Goal: Task Accomplishment & Management: Manage account settings

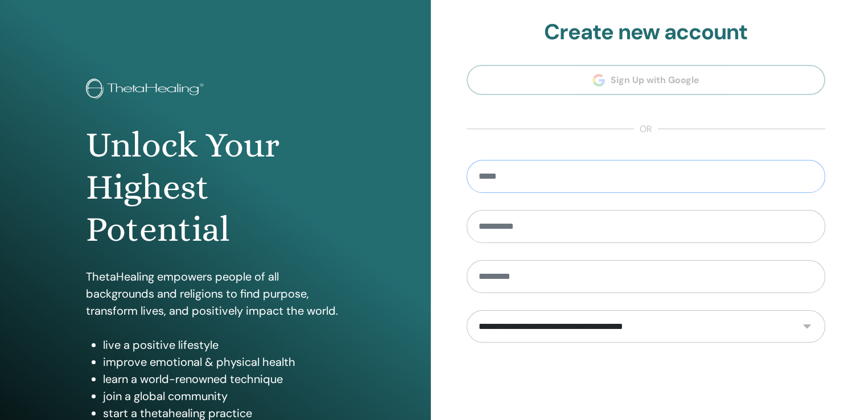
click at [503, 187] on input "email" at bounding box center [646, 176] width 359 height 33
type input "**********"
type input "****"
type input "*****"
click at [549, 324] on select "**********" at bounding box center [646, 326] width 359 height 33
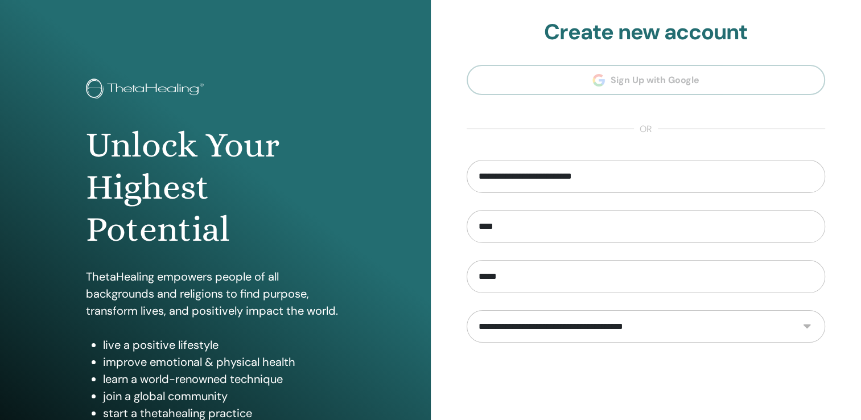
select select "***"
click at [467, 310] on select "**********" at bounding box center [646, 326] width 359 height 33
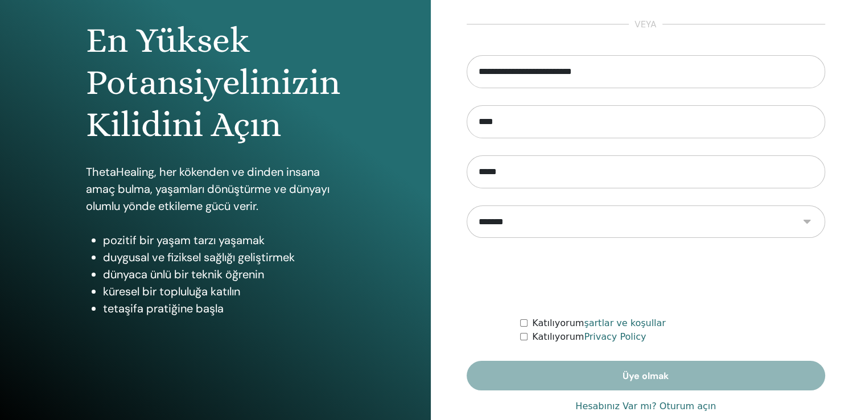
scroll to position [126, 0]
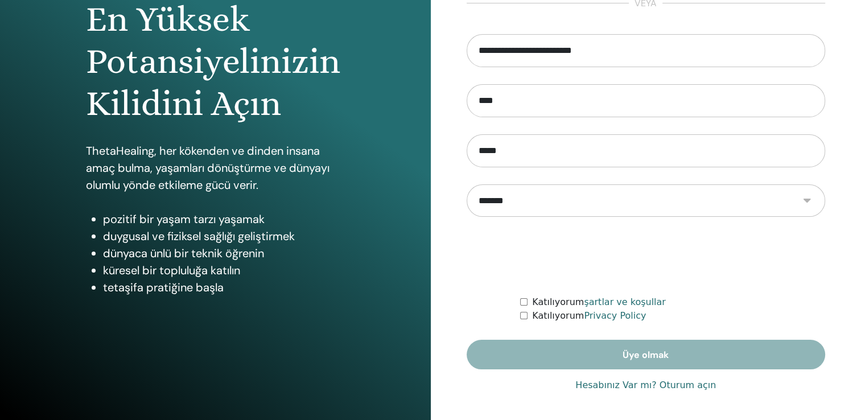
click at [663, 385] on link "Hesabınız Var mı? Oturum açın" at bounding box center [646, 386] width 141 height 14
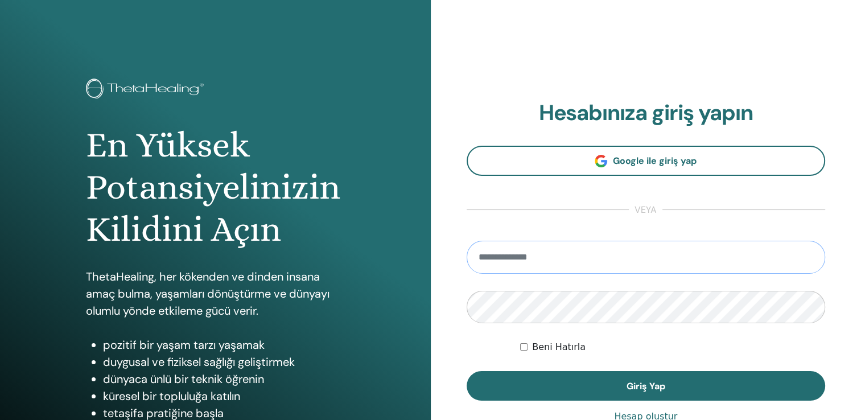
click at [490, 268] on input "email" at bounding box center [646, 257] width 359 height 33
type input "**********"
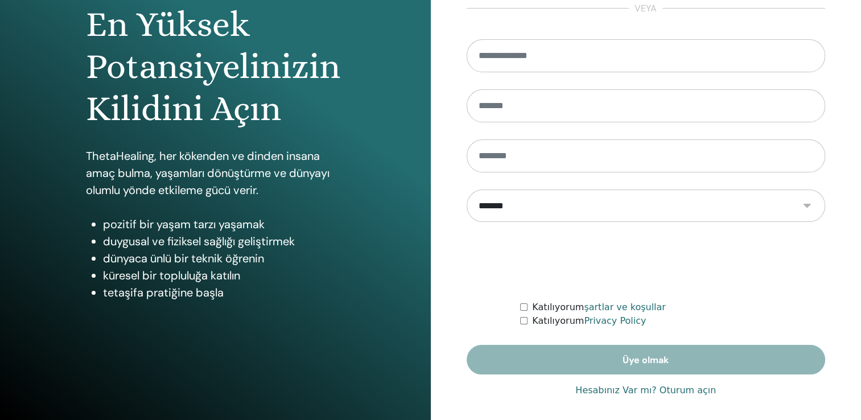
scroll to position [126, 0]
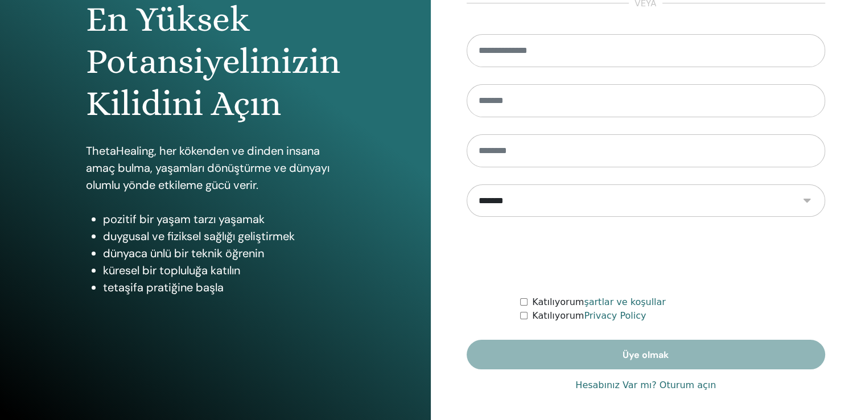
click at [656, 387] on link "Hesabınız Var mı? Oturum açın" at bounding box center [646, 386] width 141 height 14
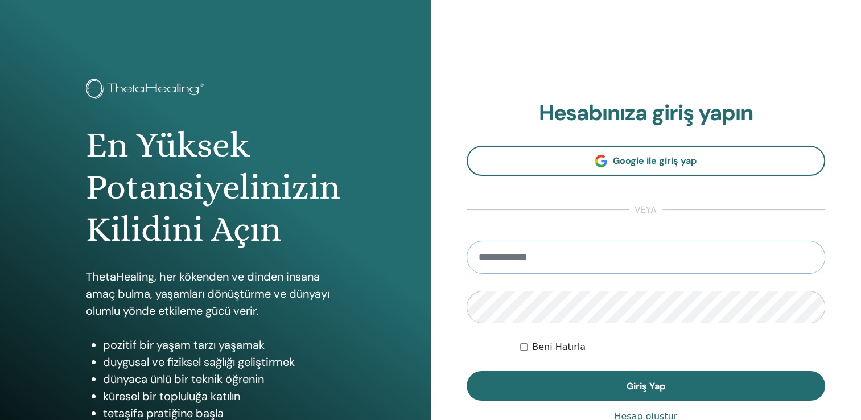
click at [584, 253] on input "email" at bounding box center [646, 257] width 359 height 33
type input "**********"
click at [467, 371] on button "Giriş Yap" at bounding box center [646, 386] width 359 height 30
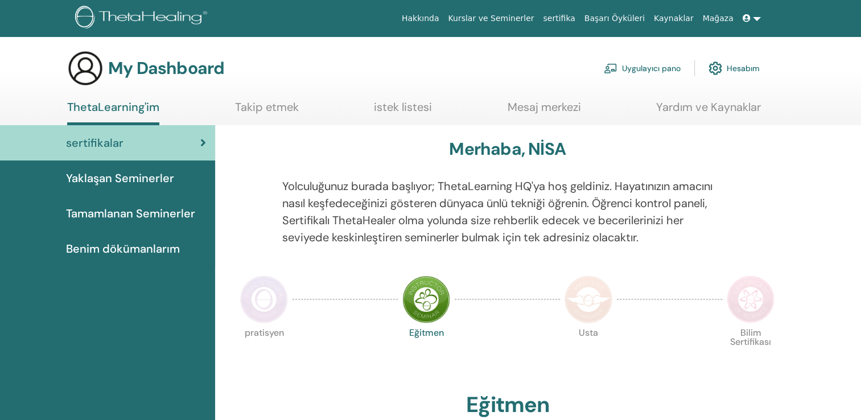
click at [733, 67] on link "Hesabım" at bounding box center [734, 68] width 51 height 25
click at [720, 64] on img at bounding box center [716, 68] width 14 height 19
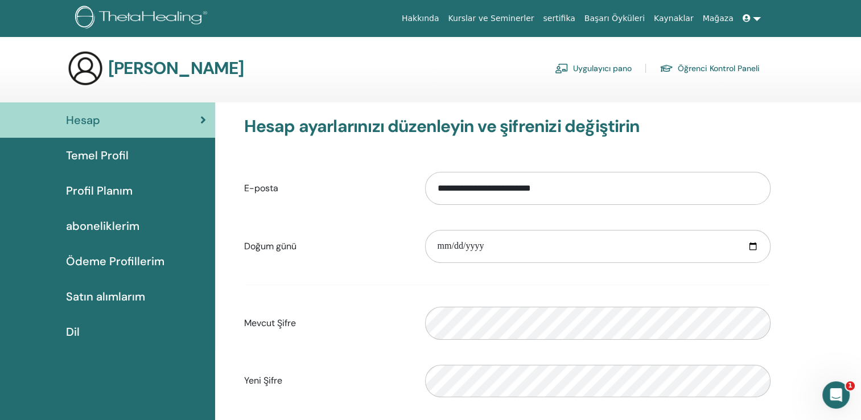
click at [105, 195] on span "Profil Planım" at bounding box center [99, 190] width 67 height 17
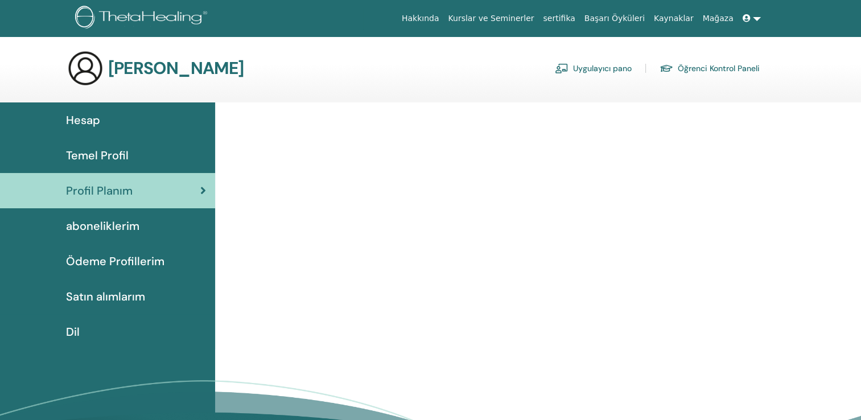
click at [119, 161] on span "Temel Profil" at bounding box center [97, 155] width 63 height 17
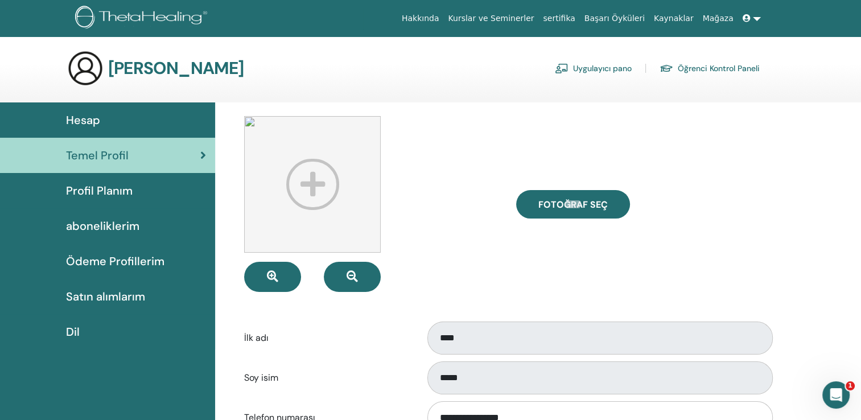
click at [121, 186] on span "Profil Planım" at bounding box center [99, 190] width 67 height 17
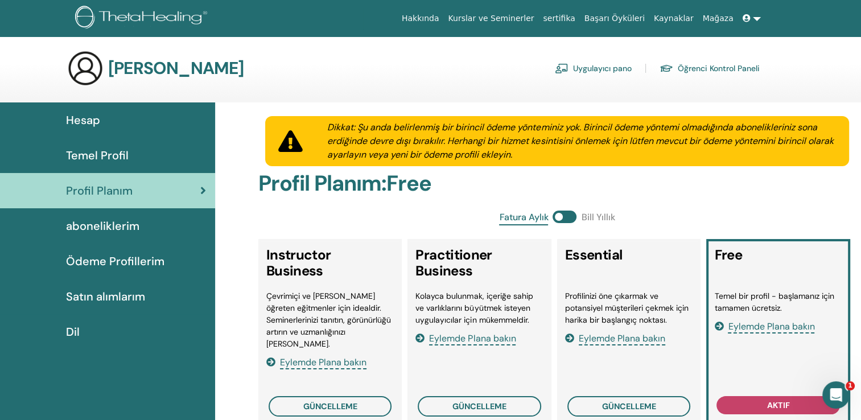
click at [753, 14] on span at bounding box center [748, 18] width 10 height 9
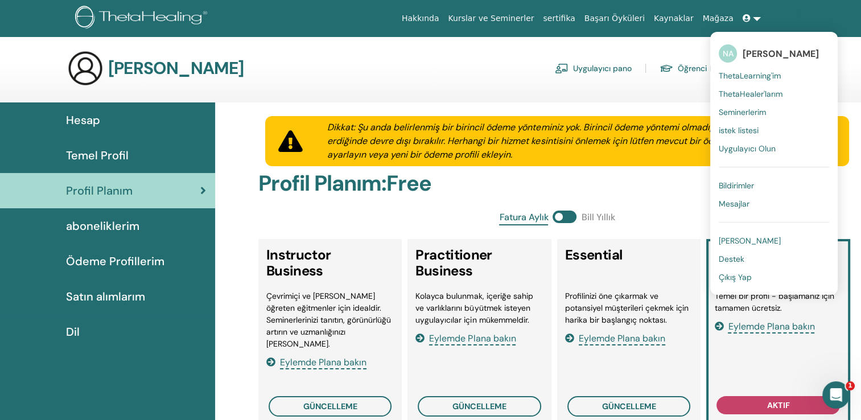
click at [746, 236] on span "[PERSON_NAME]" at bounding box center [750, 241] width 62 height 10
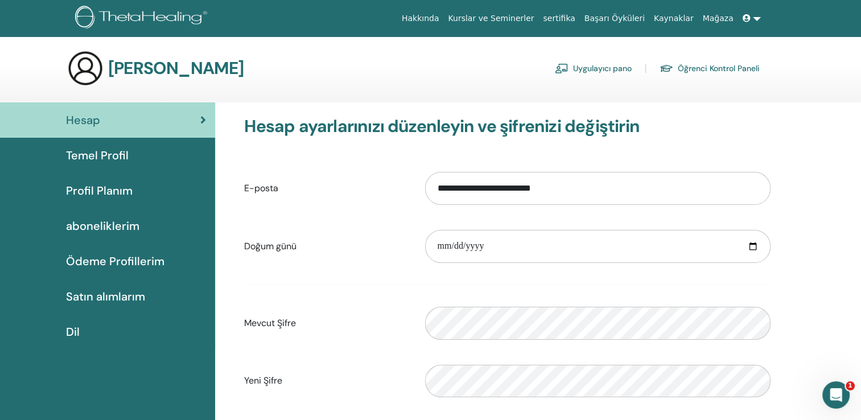
click at [539, 23] on link "Kurslar ve Seminerler" at bounding box center [490, 18] width 95 height 21
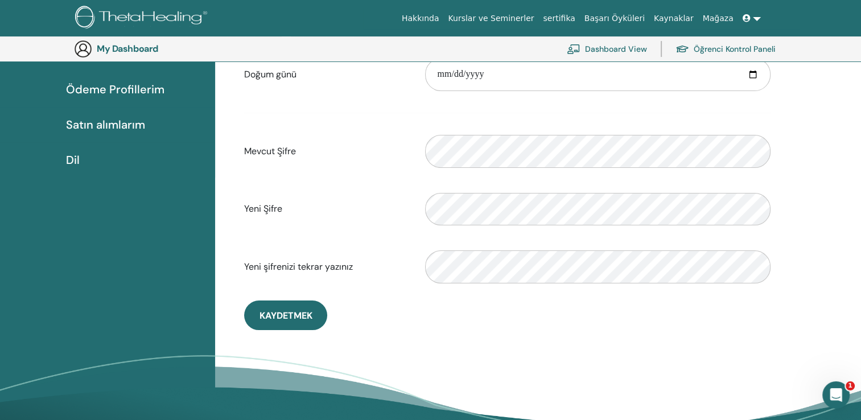
scroll to position [196, 0]
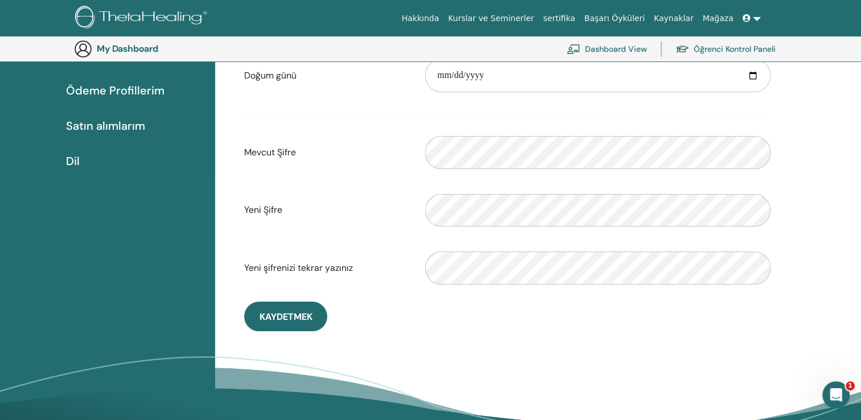
click at [128, 121] on span "Satın alımlarım" at bounding box center [105, 125] width 79 height 17
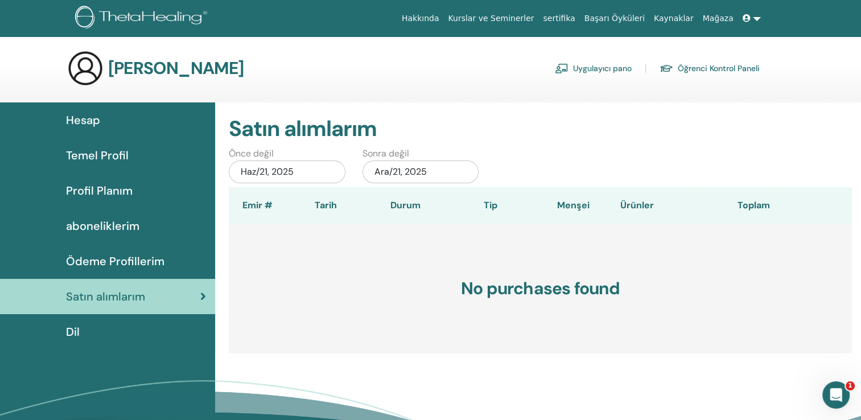
click at [150, 260] on span "Ödeme Profillerim" at bounding box center [115, 261] width 98 height 17
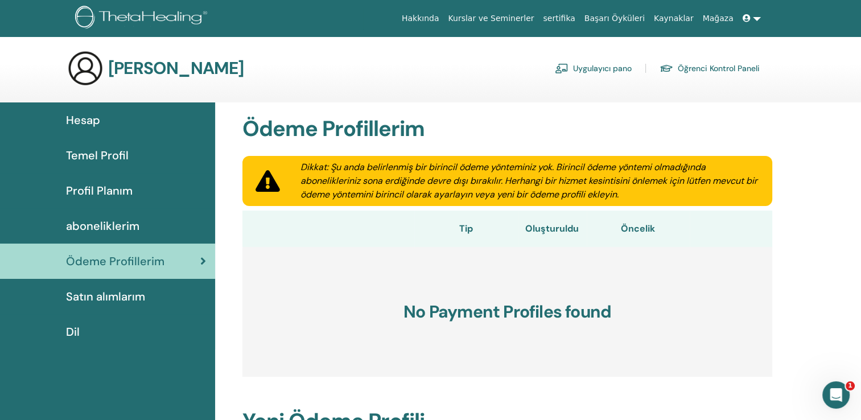
click at [136, 234] on span "aboneliklerim" at bounding box center [102, 225] width 73 height 17
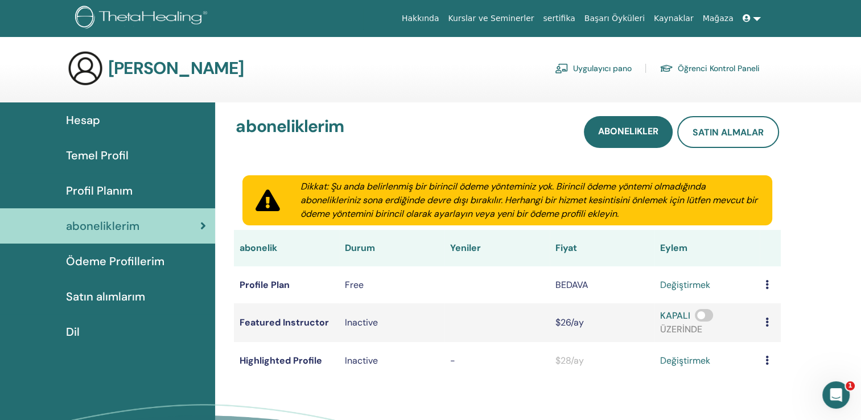
click at [127, 189] on span "Profil Planım" at bounding box center [99, 190] width 67 height 17
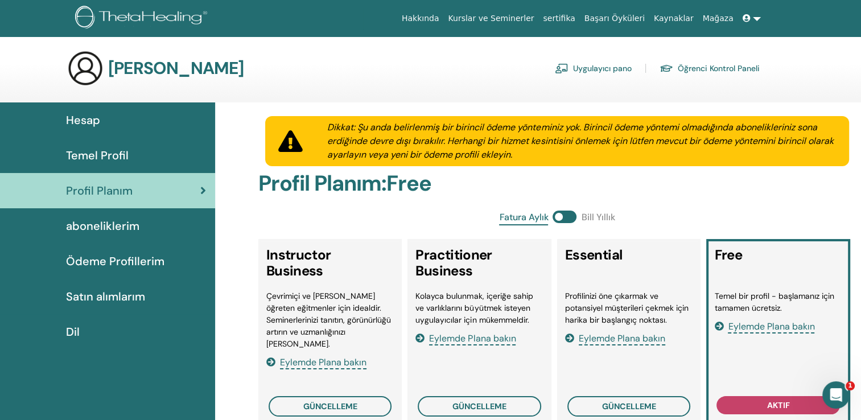
click at [89, 117] on span "Hesap" at bounding box center [83, 120] width 34 height 17
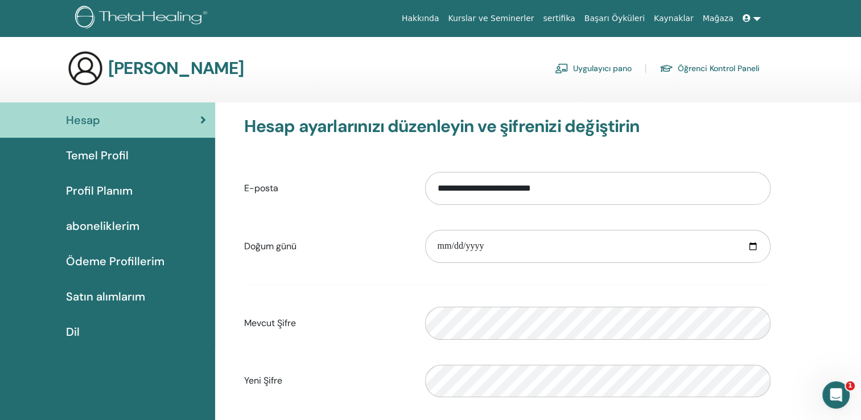
click at [613, 72] on link "Uygulayıcı pano" at bounding box center [593, 68] width 77 height 18
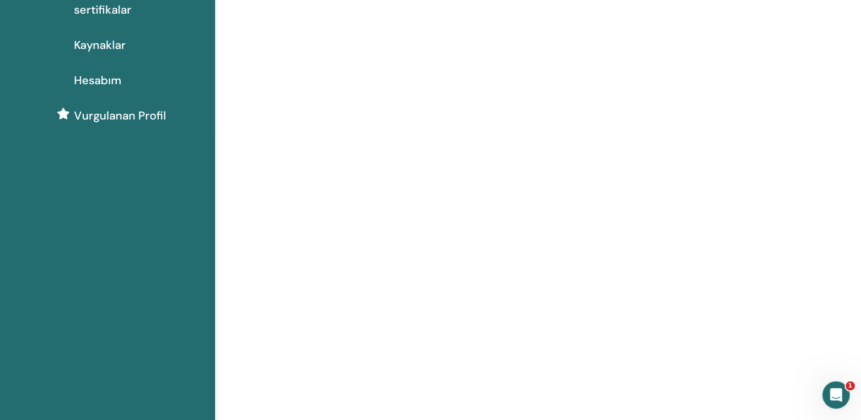
scroll to position [57, 0]
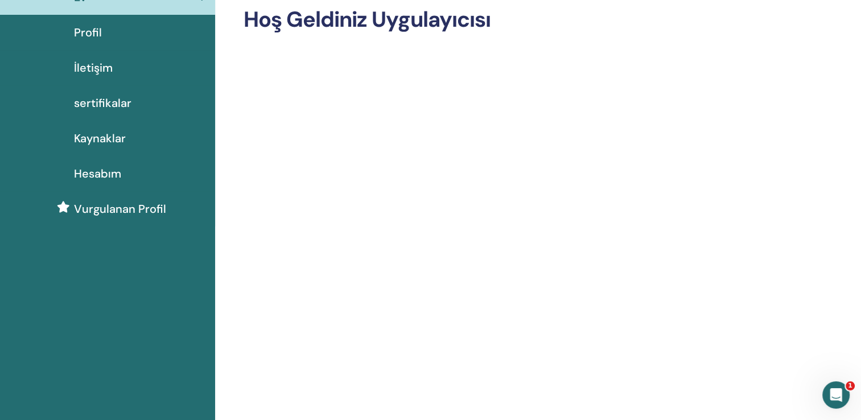
click at [102, 172] on span "Hesabım" at bounding box center [97, 173] width 47 height 17
click at [108, 116] on link "sertifikalar" at bounding box center [107, 104] width 215 height 35
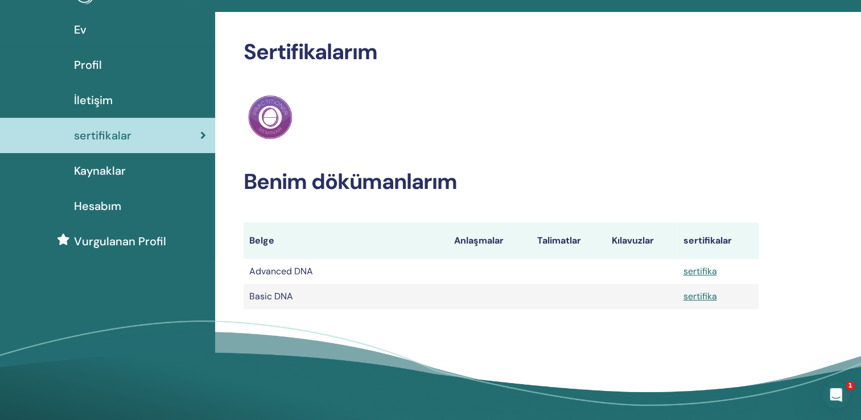
scroll to position [57, 0]
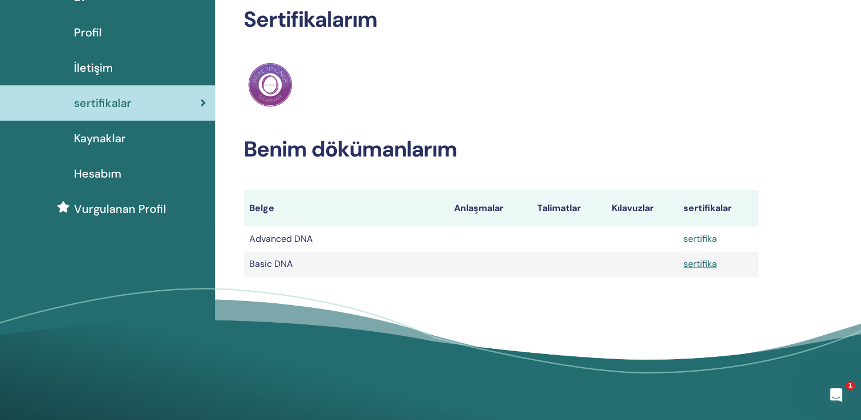
click at [705, 242] on link "sertifika" at bounding box center [700, 239] width 34 height 12
drag, startPoint x: 682, startPoint y: 330, endPoint x: 676, endPoint y: 327, distance: 6.6
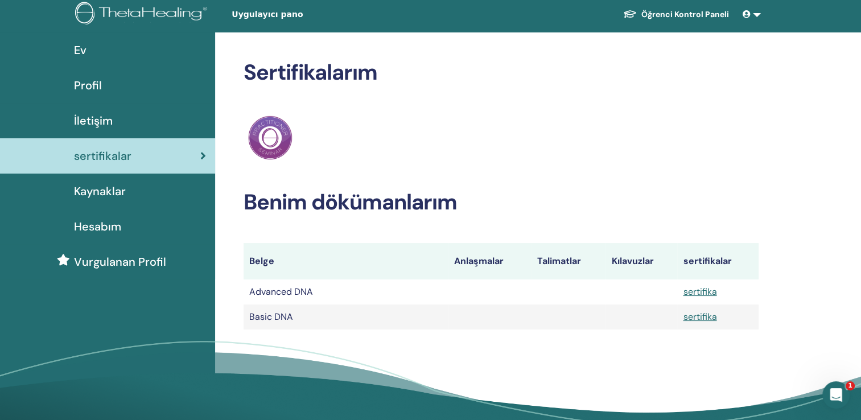
scroll to position [0, 0]
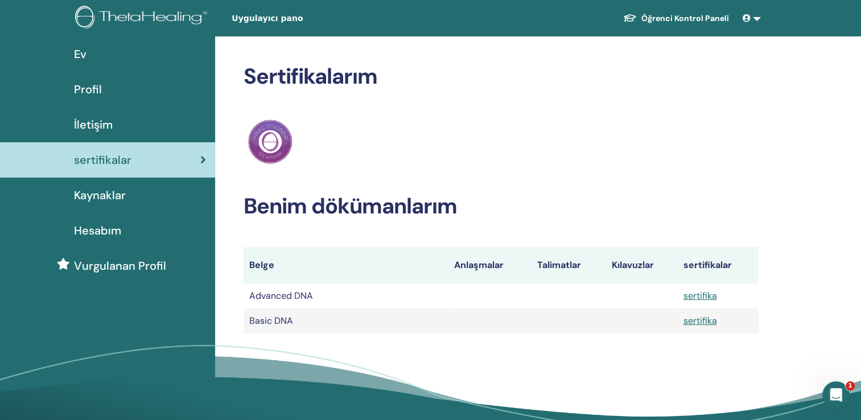
click at [756, 19] on link at bounding box center [751, 18] width 27 height 21
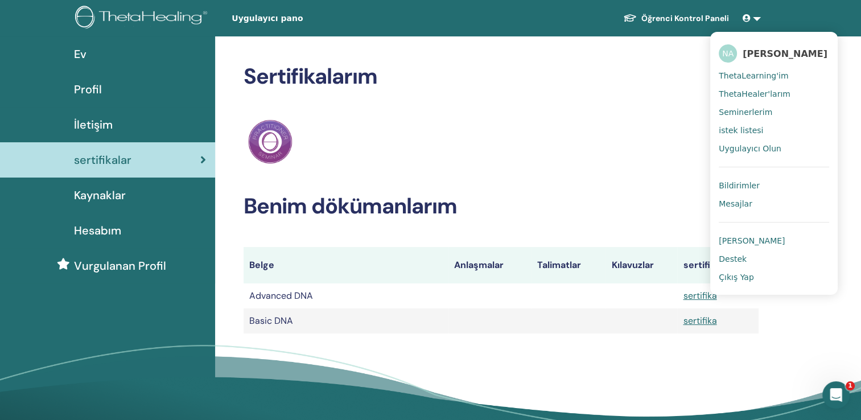
click at [646, 145] on div "ThetaHealing pratisyen" at bounding box center [501, 142] width 515 height 50
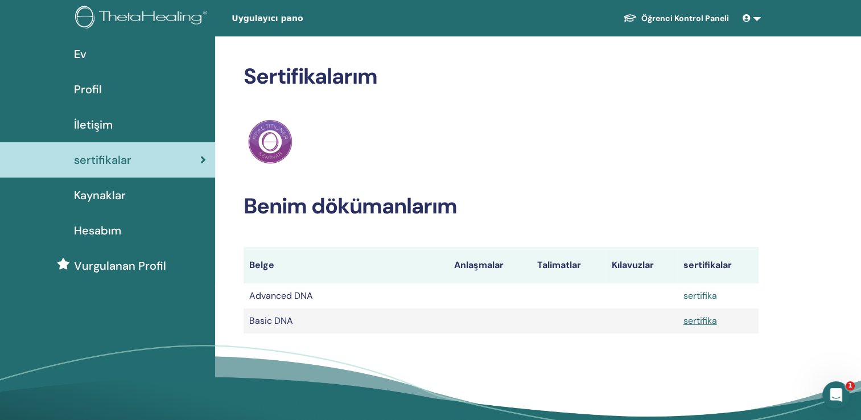
click at [701, 302] on link "sertifika" at bounding box center [700, 296] width 34 height 12
click at [709, 323] on link "sertifika" at bounding box center [700, 321] width 34 height 12
click at [750, 12] on link at bounding box center [751, 18] width 27 height 21
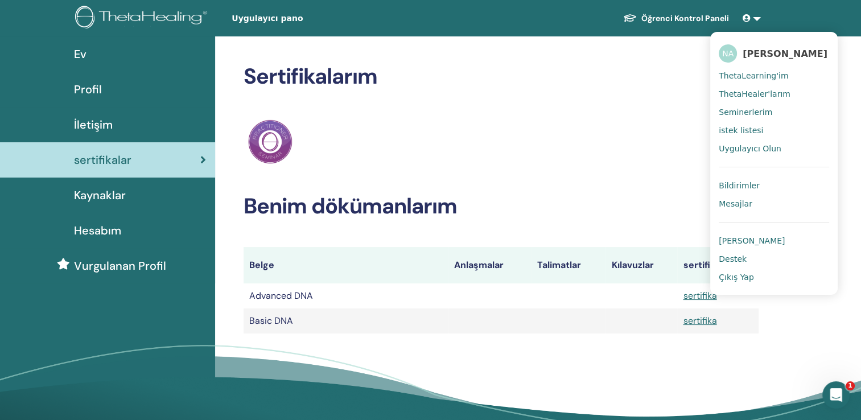
click at [755, 272] on link "Çıkış Yap" at bounding box center [774, 277] width 110 height 18
click at [749, 275] on span "Çıkış Yap" at bounding box center [736, 277] width 35 height 10
click at [746, 277] on span "Çıkış Yap" at bounding box center [736, 277] width 35 height 10
